Goal: Transaction & Acquisition: Download file/media

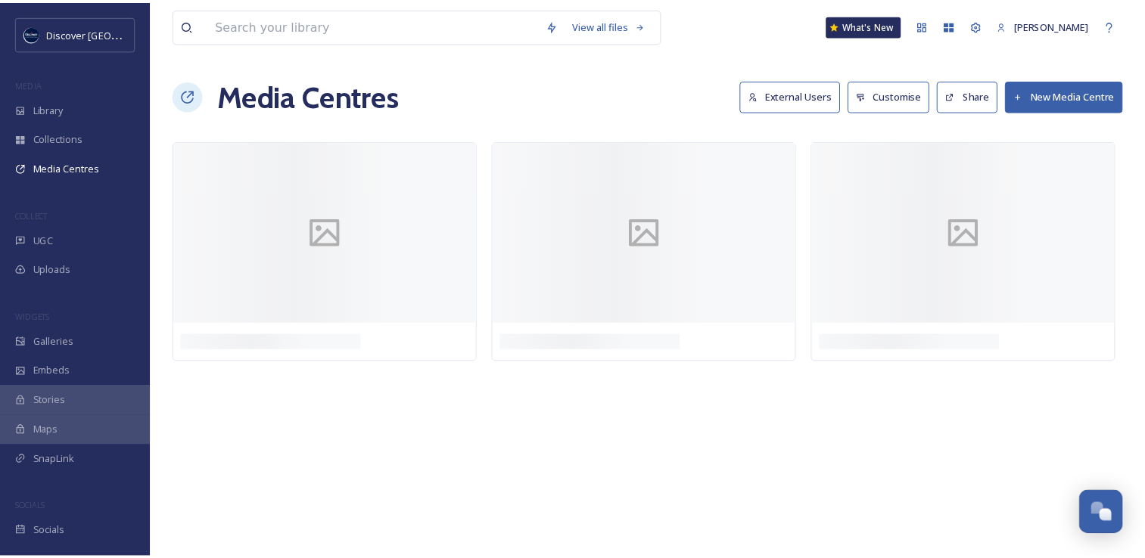
scroll to position [3858, 0]
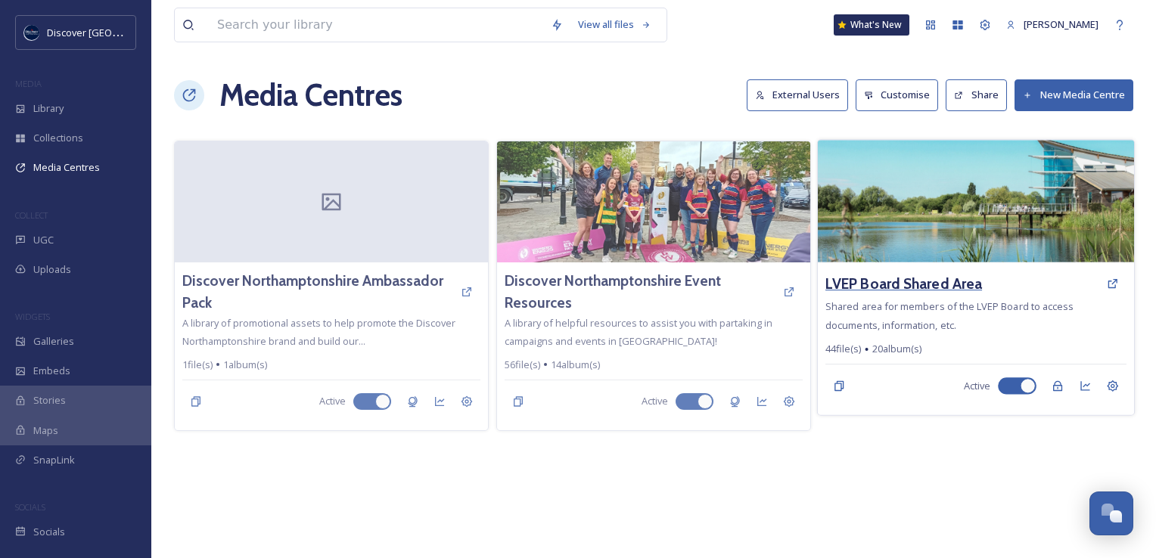
click at [903, 281] on h3 "LVEP Board Shared Area" at bounding box center [903, 284] width 157 height 22
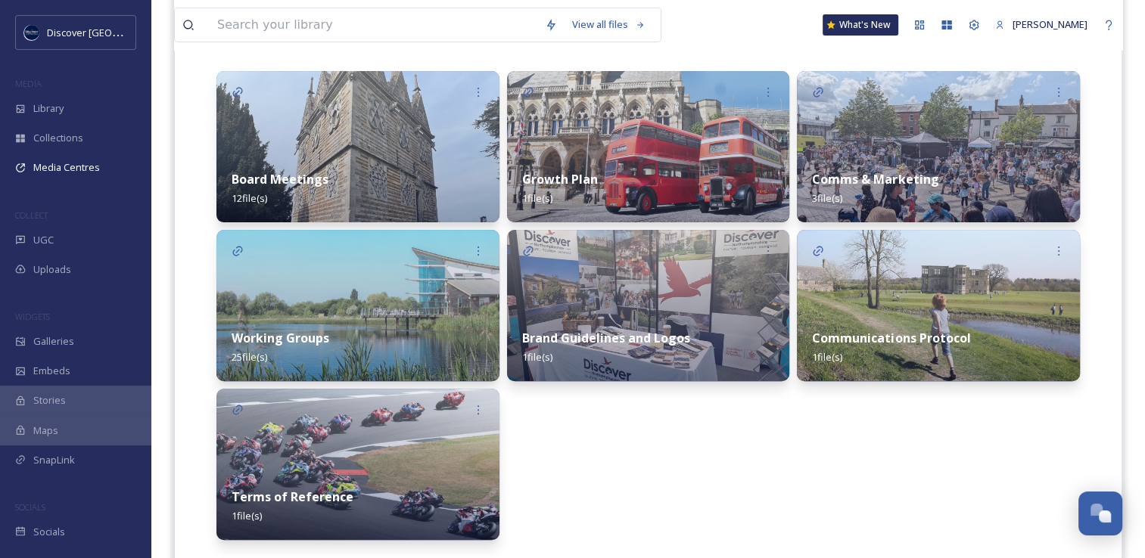
scroll to position [371, 0]
click at [371, 292] on img at bounding box center [357, 306] width 283 height 151
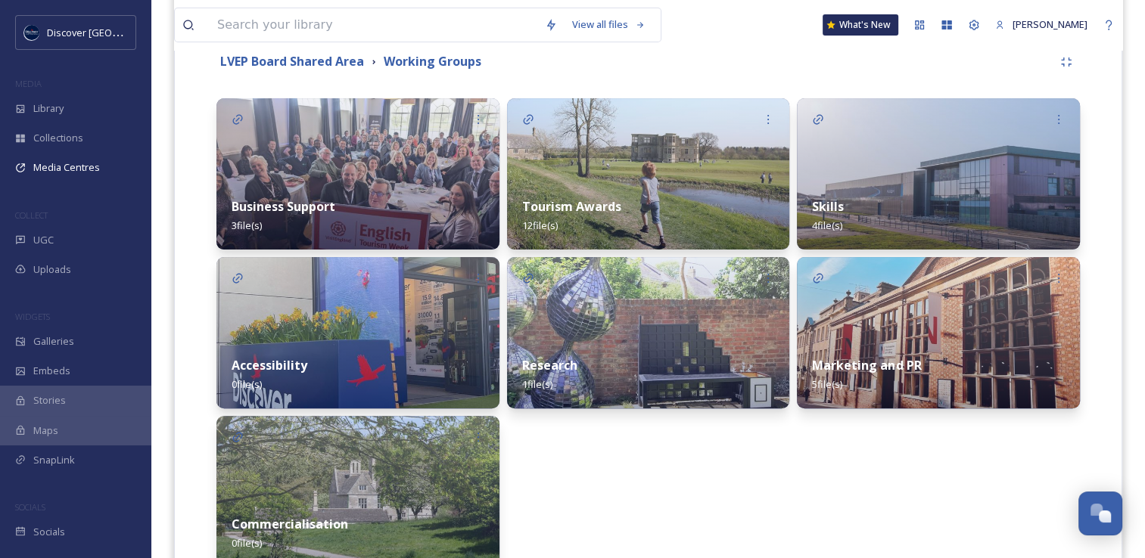
scroll to position [345, 0]
click at [932, 207] on div "Skills 4 file(s)" at bounding box center [938, 215] width 283 height 67
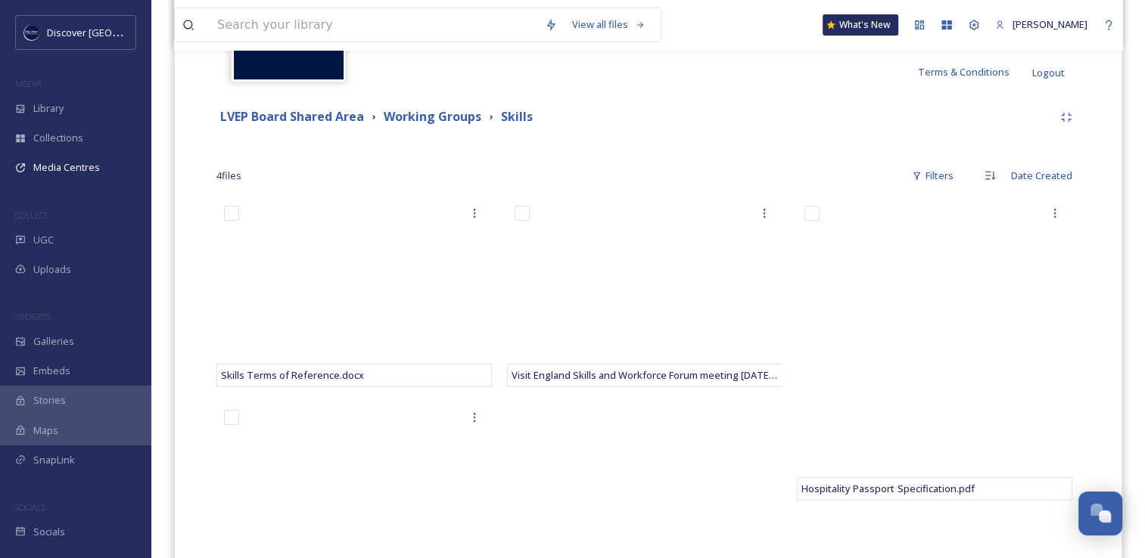
scroll to position [278, 0]
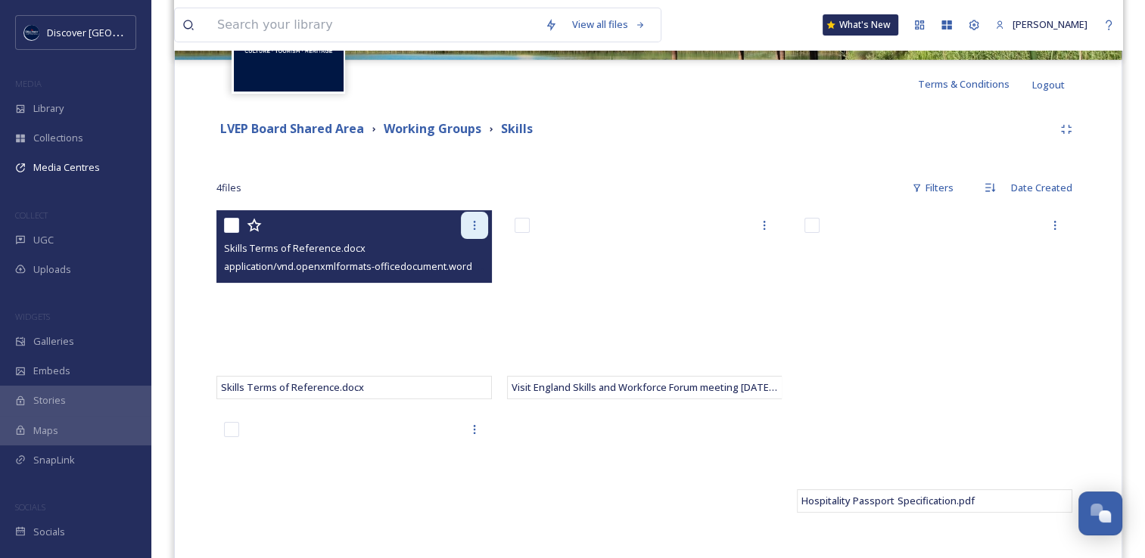
click at [471, 228] on icon at bounding box center [474, 225] width 12 height 12
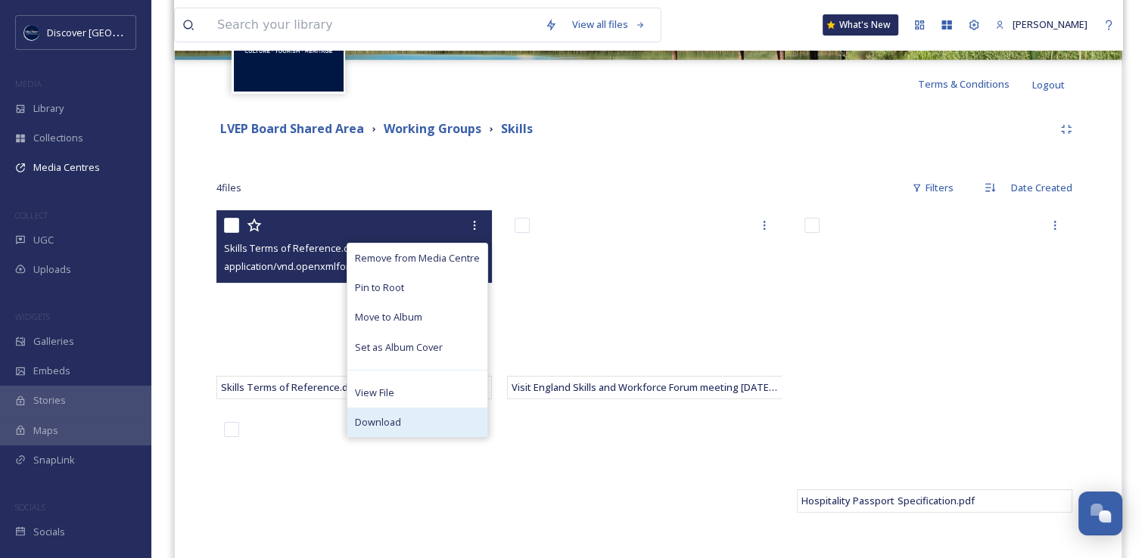
click at [381, 418] on span "Download" at bounding box center [378, 422] width 46 height 14
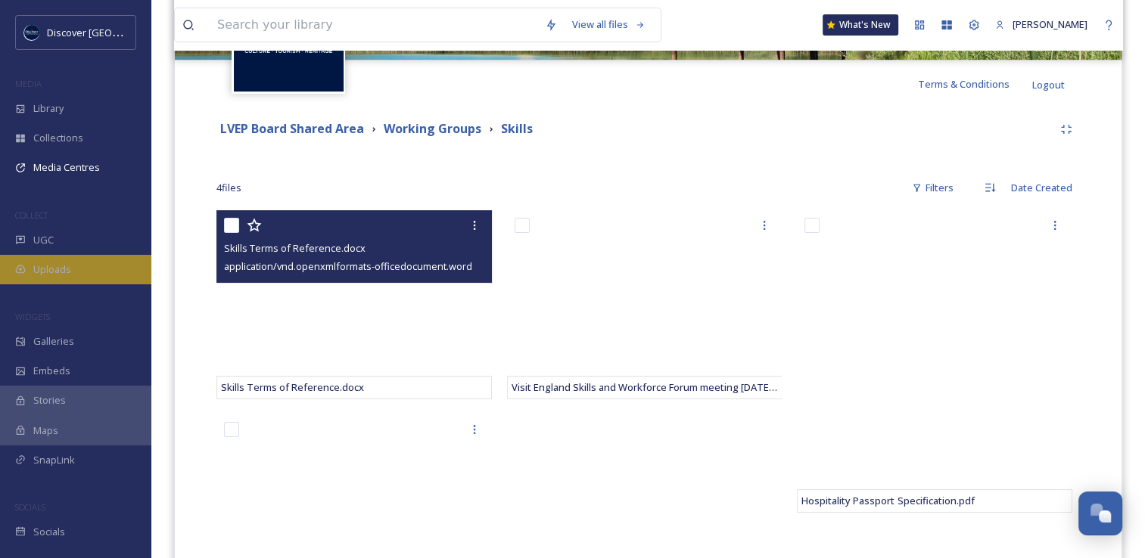
click at [40, 263] on span "Uploads" at bounding box center [52, 270] width 38 height 14
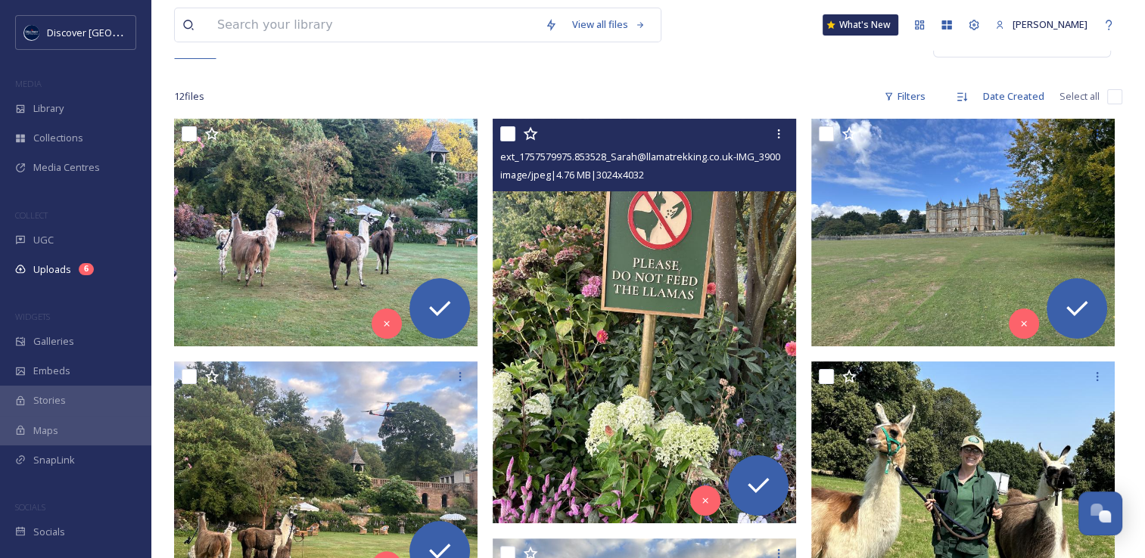
scroll to position [191, 0]
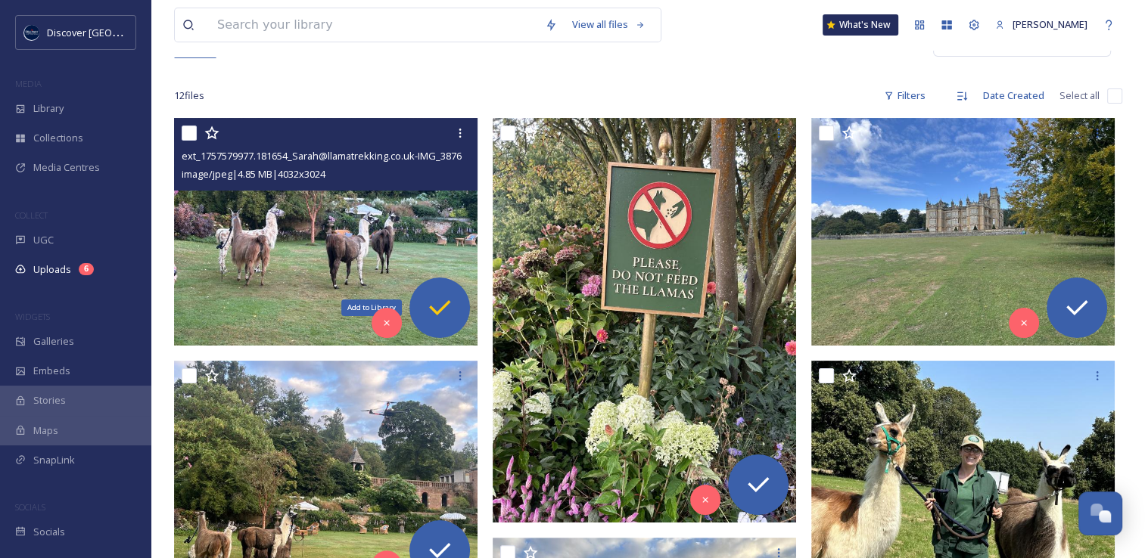
click at [454, 319] on icon at bounding box center [439, 308] width 30 height 30
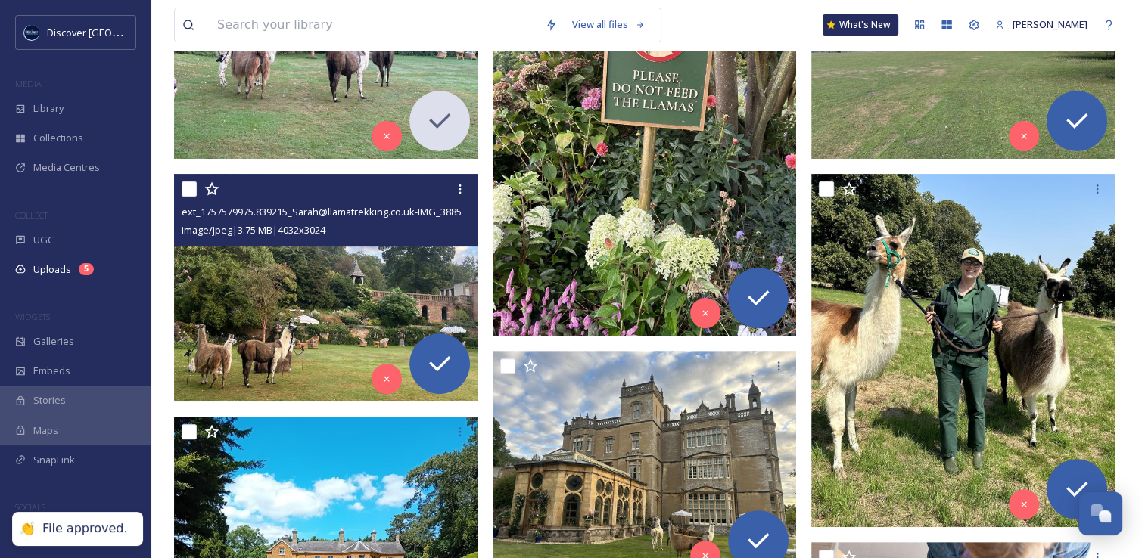
scroll to position [377, 0]
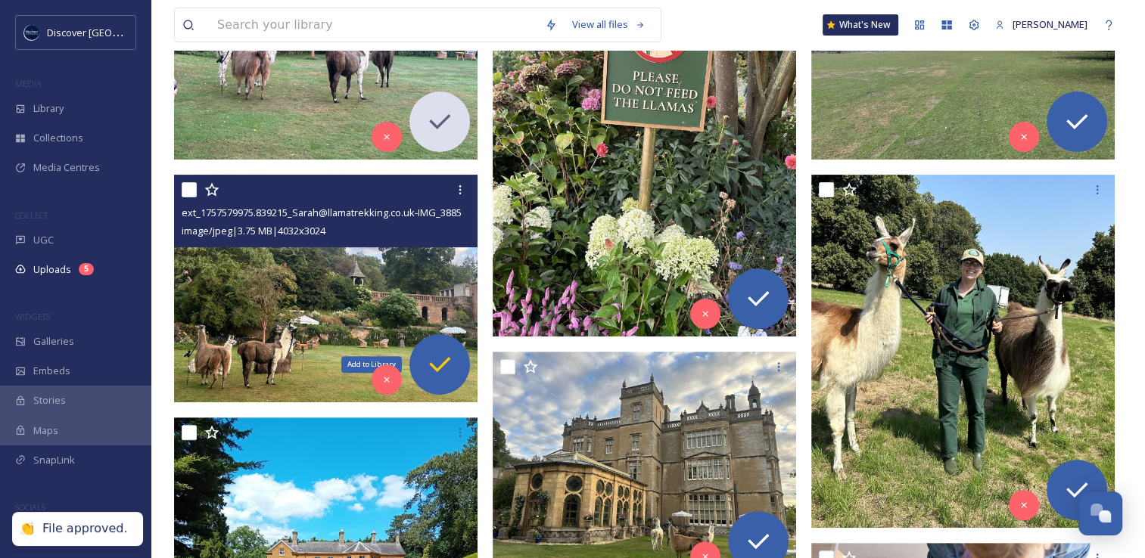
click at [439, 359] on icon at bounding box center [439, 365] width 30 height 30
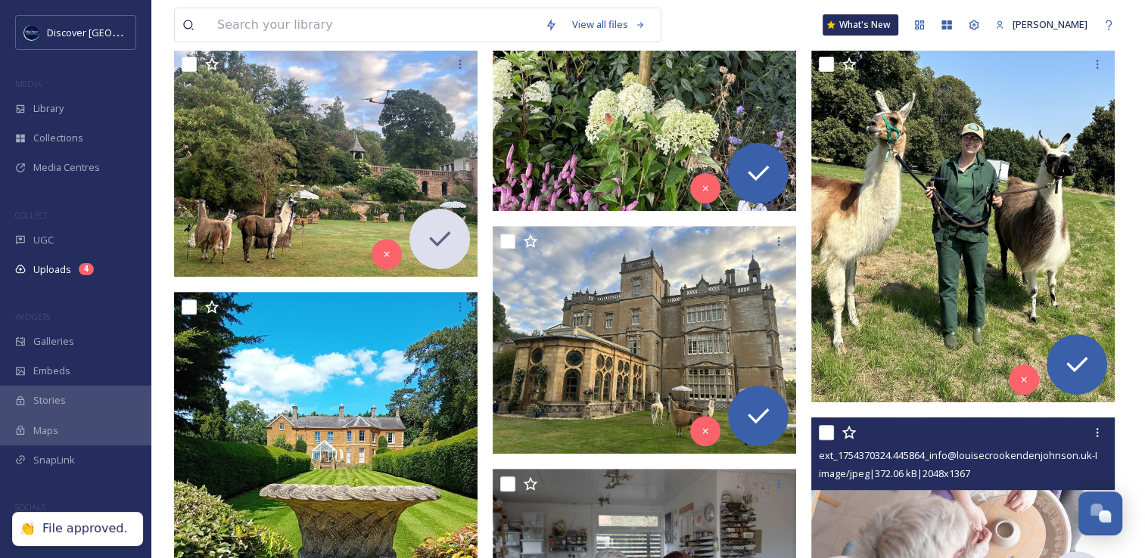
scroll to position [502, 0]
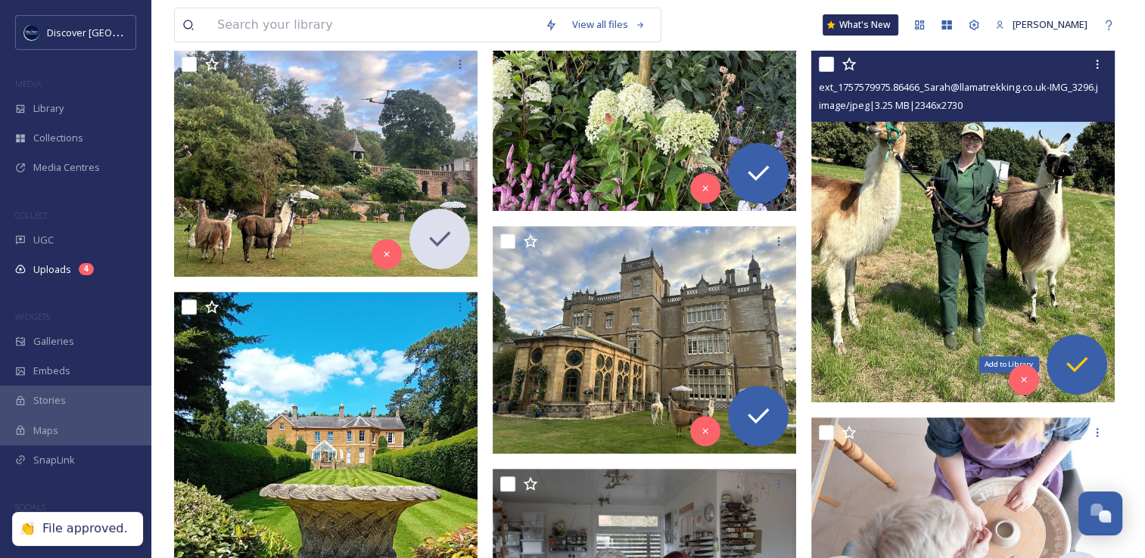
click at [1080, 361] on icon at bounding box center [1076, 365] width 30 height 30
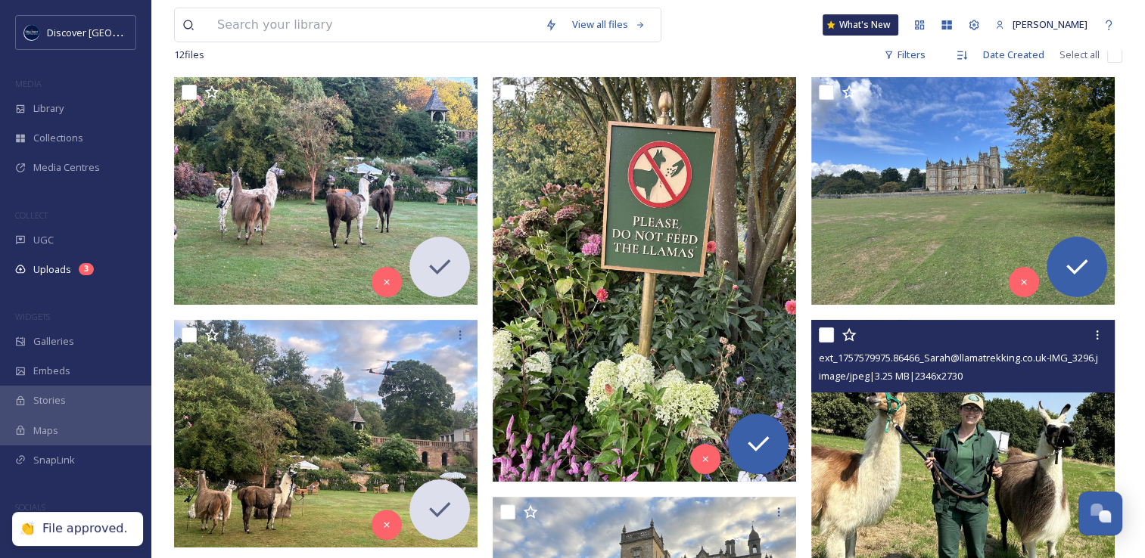
scroll to position [197, 0]
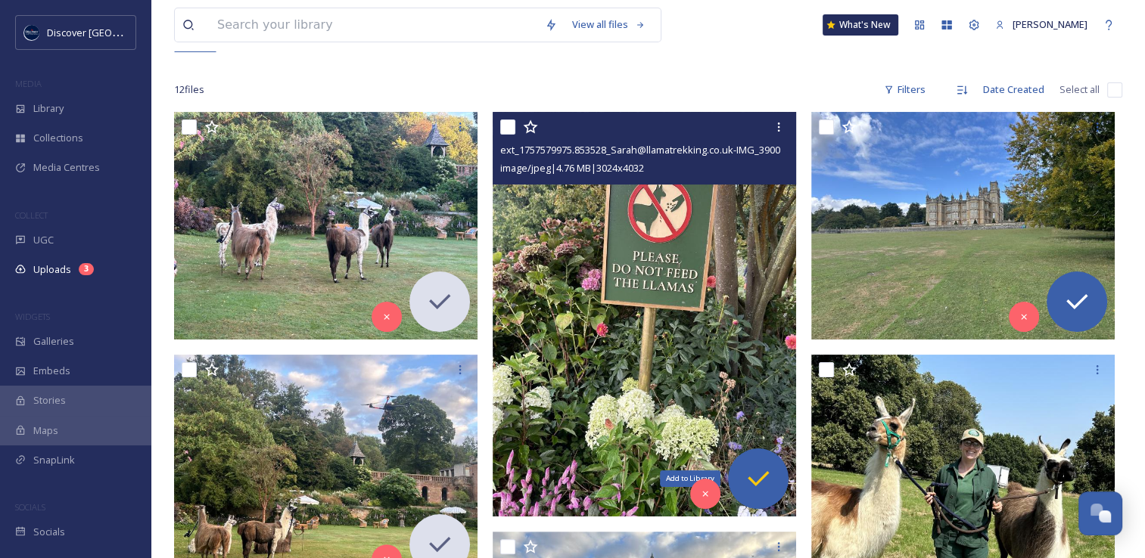
click at [763, 471] on icon at bounding box center [758, 479] width 30 height 30
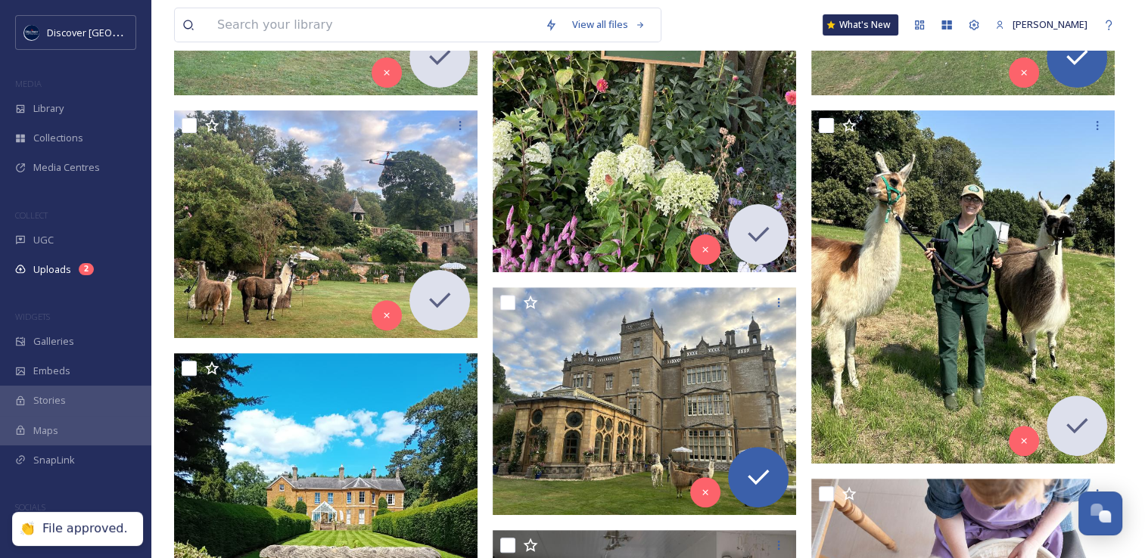
scroll to position [440, 0]
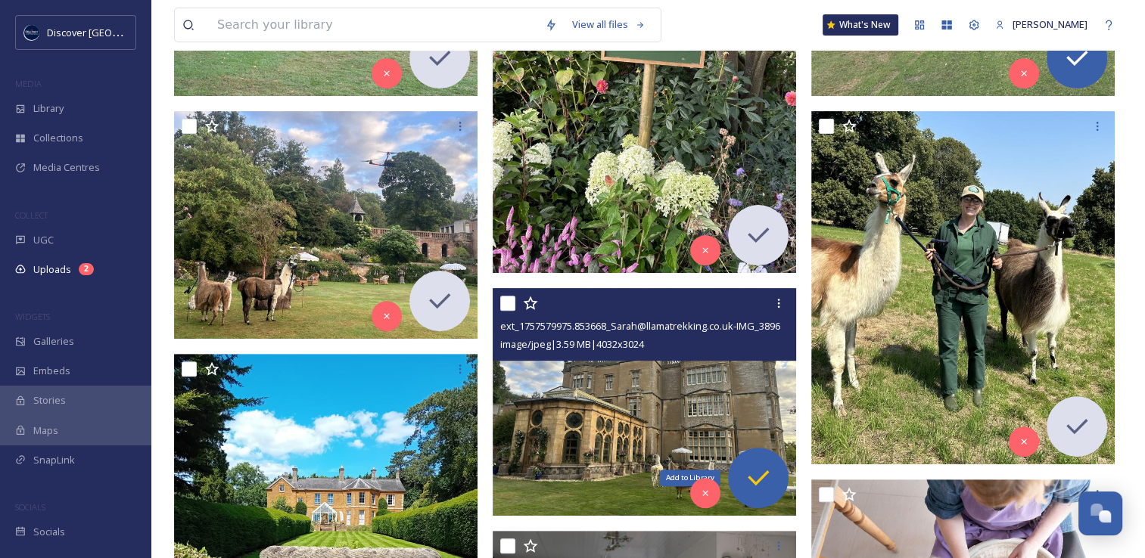
click at [750, 468] on icon at bounding box center [758, 478] width 30 height 30
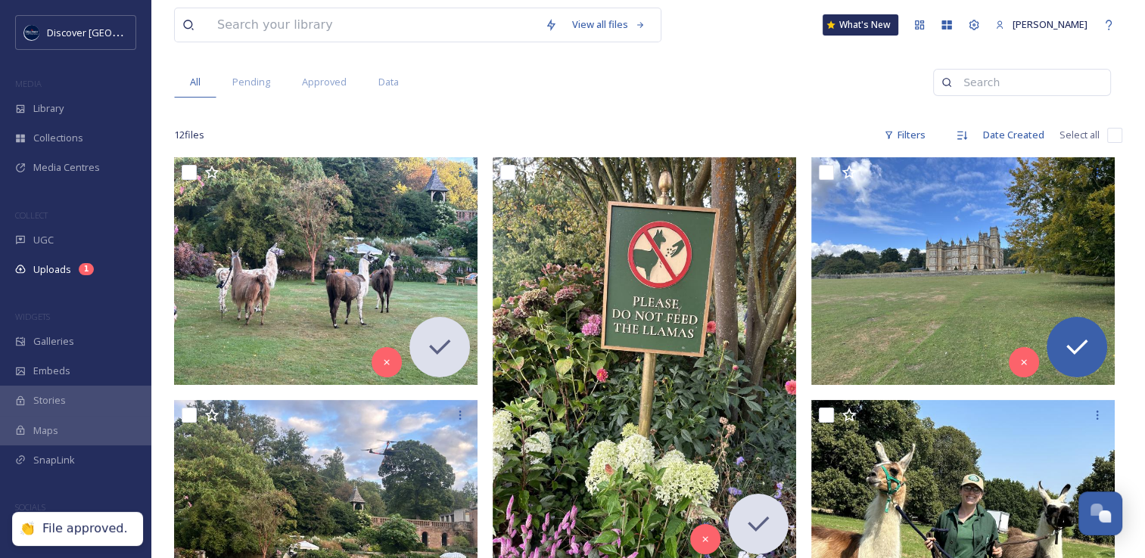
scroll to position [153, 0]
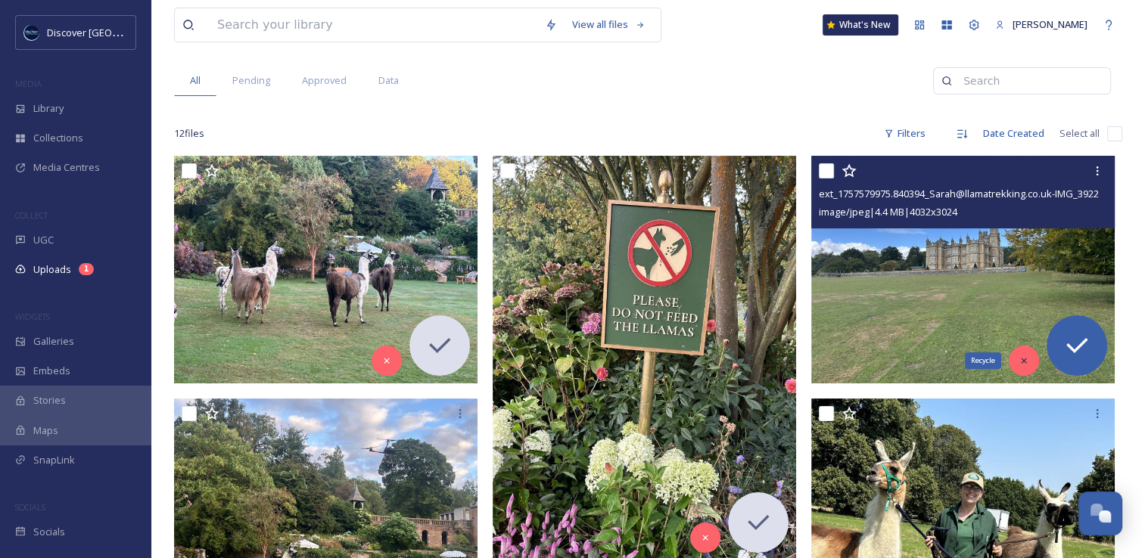
click at [1024, 360] on icon at bounding box center [1023, 361] width 11 height 11
